Goal: Task Accomplishment & Management: Manage account settings

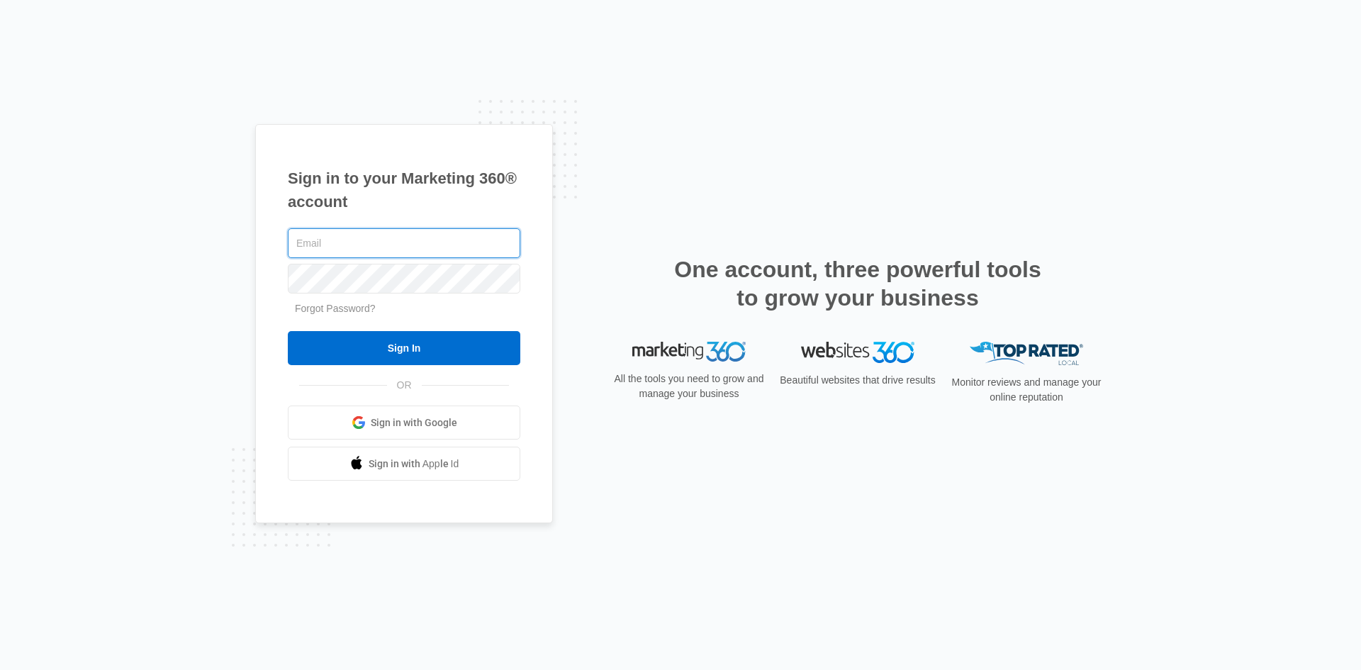
click at [410, 253] on input "text" at bounding box center [404, 243] width 233 height 30
click at [374, 255] on input "text" at bounding box center [404, 243] width 233 height 30
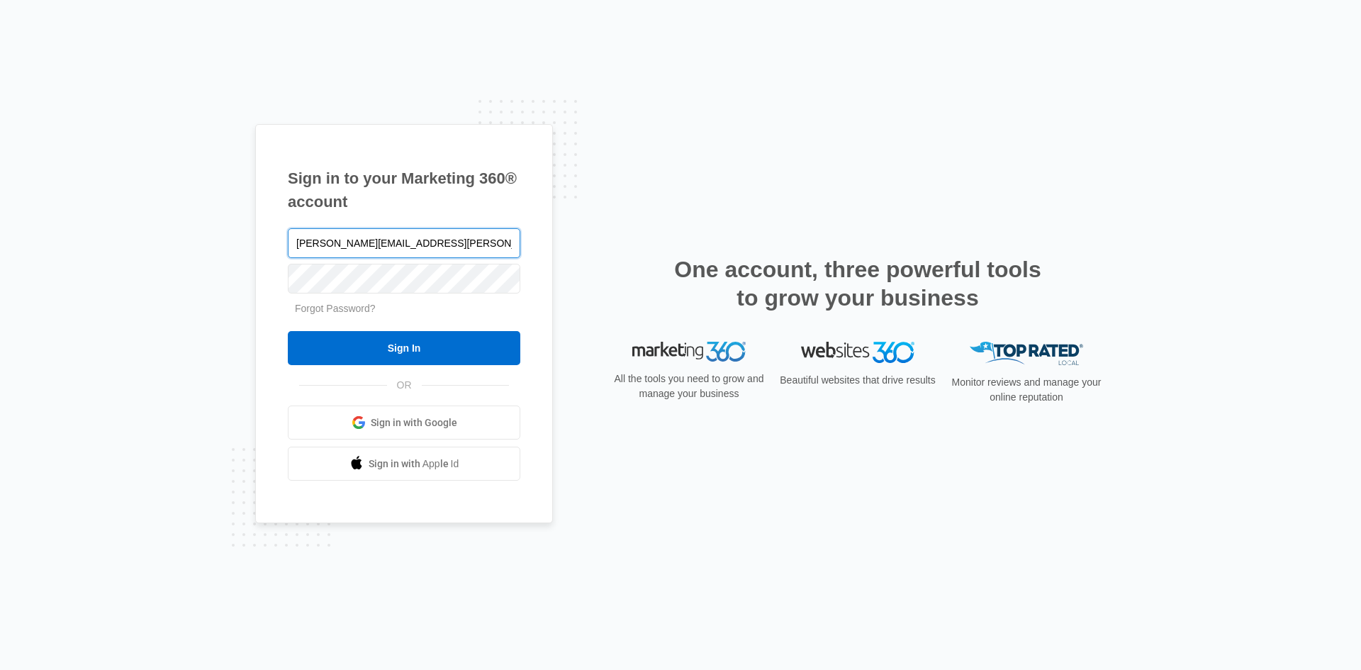
type input "kimberly.fong@coepiolegal.com"
click at [288, 331] on input "Sign In" at bounding box center [404, 348] width 233 height 34
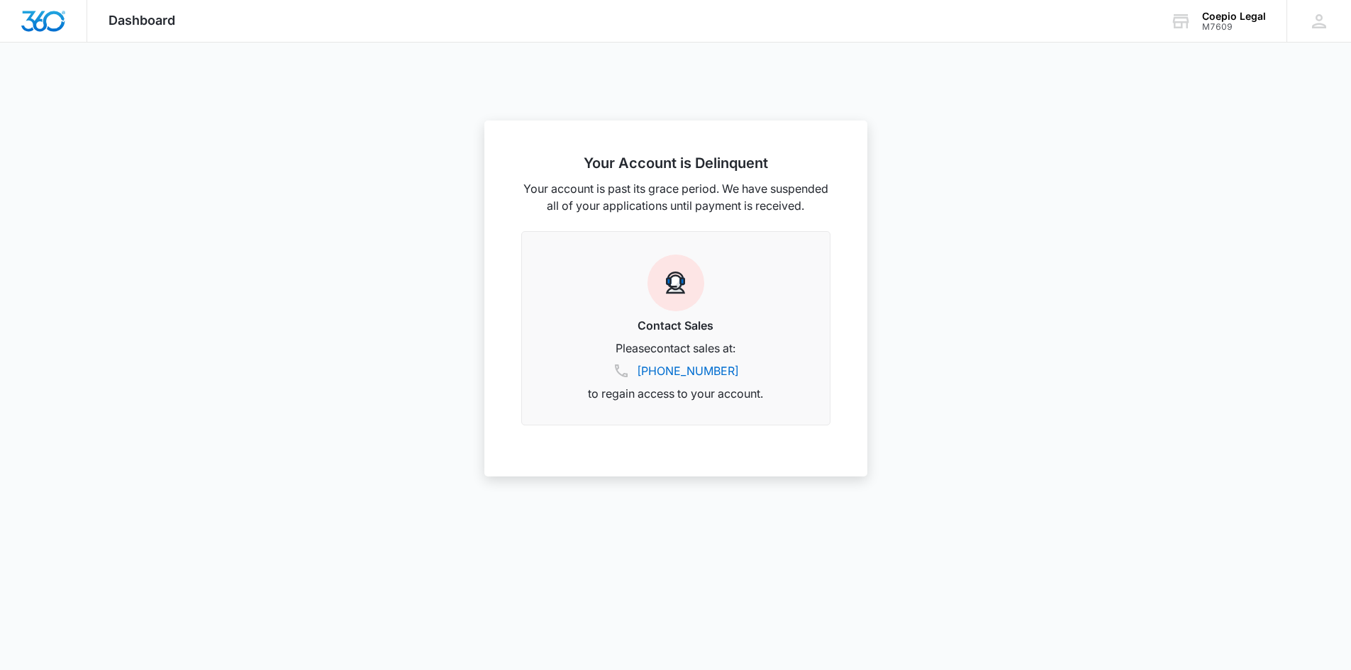
scroll to position [16, 0]
click at [1045, 304] on div at bounding box center [675, 335] width 1351 height 670
